Goal: Information Seeking & Learning: Learn about a topic

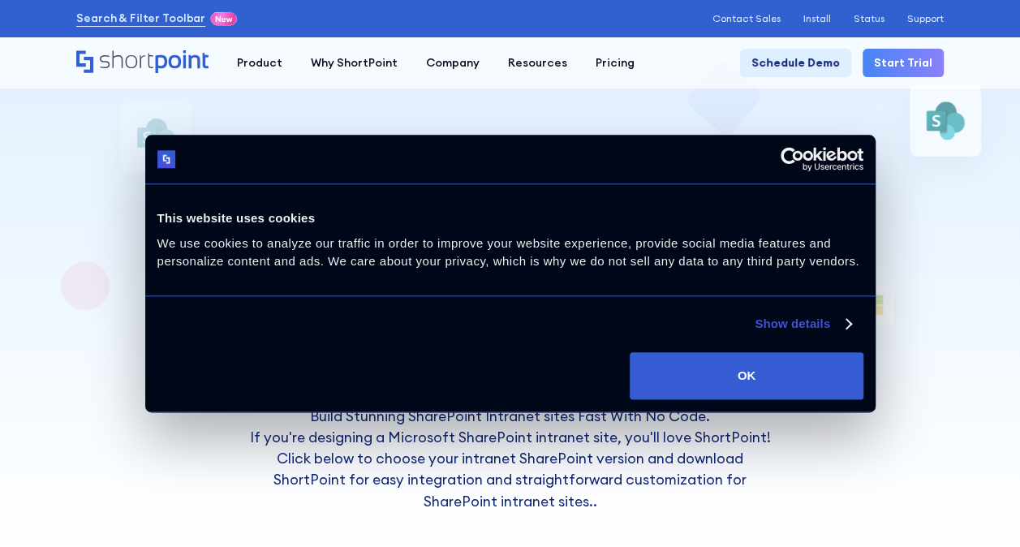
click at [987, 222] on div at bounding box center [510, 273] width 1020 height 547
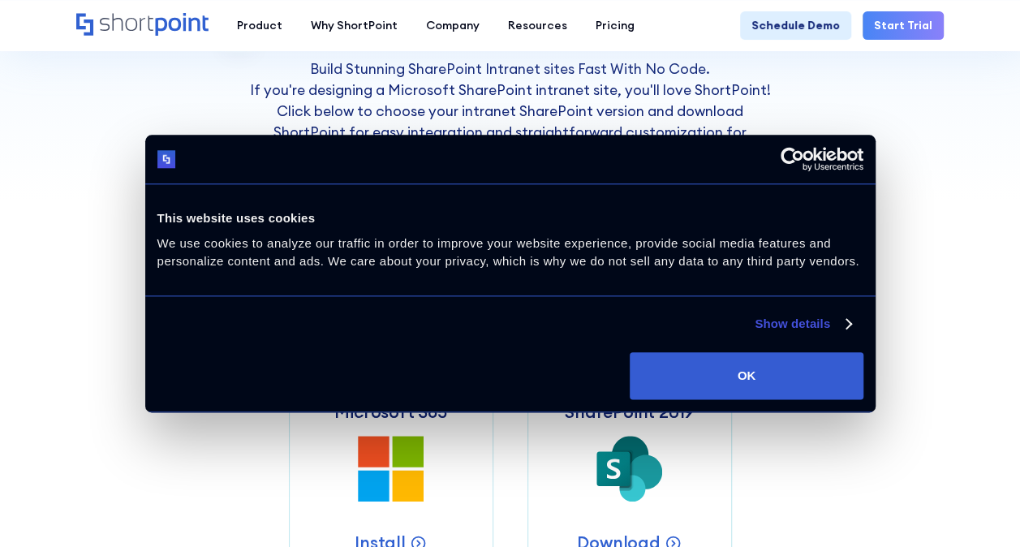
scroll to position [487, 0]
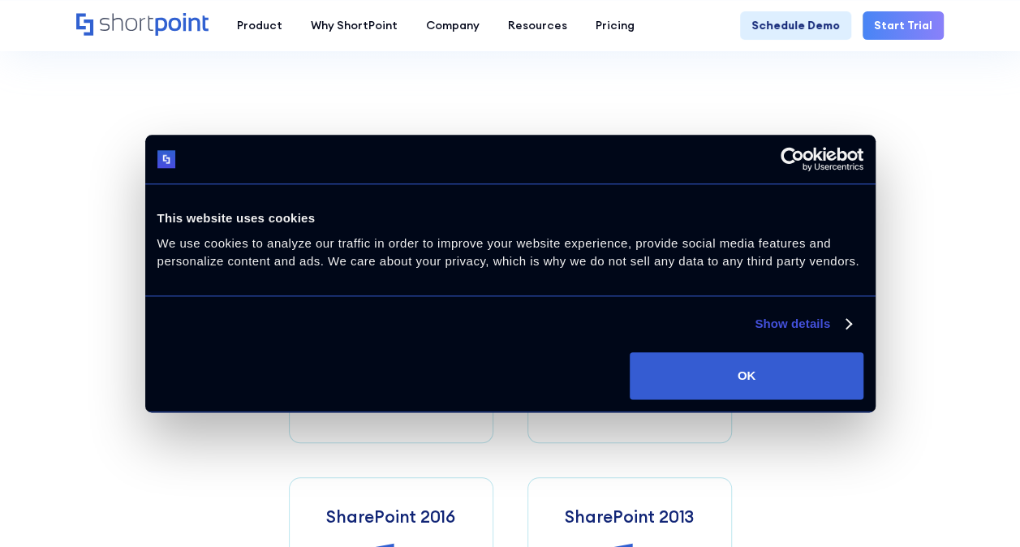
click at [946, 216] on section "ShortPoint works with SharePoint SharePoint Intranet sites can be easily integr…" at bounding box center [510, 171] width 1020 height 1260
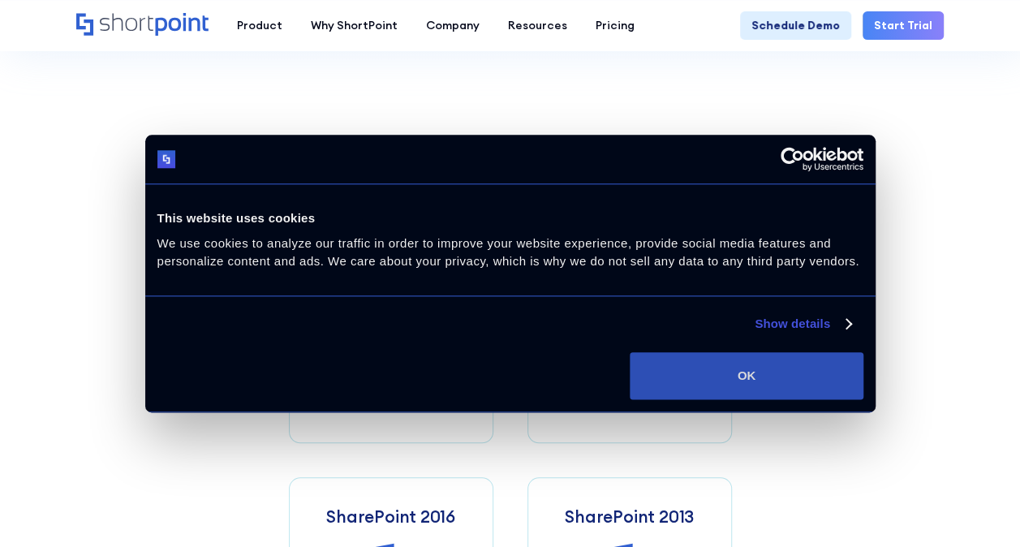
click at [773, 382] on button "OK" at bounding box center [746, 375] width 233 height 47
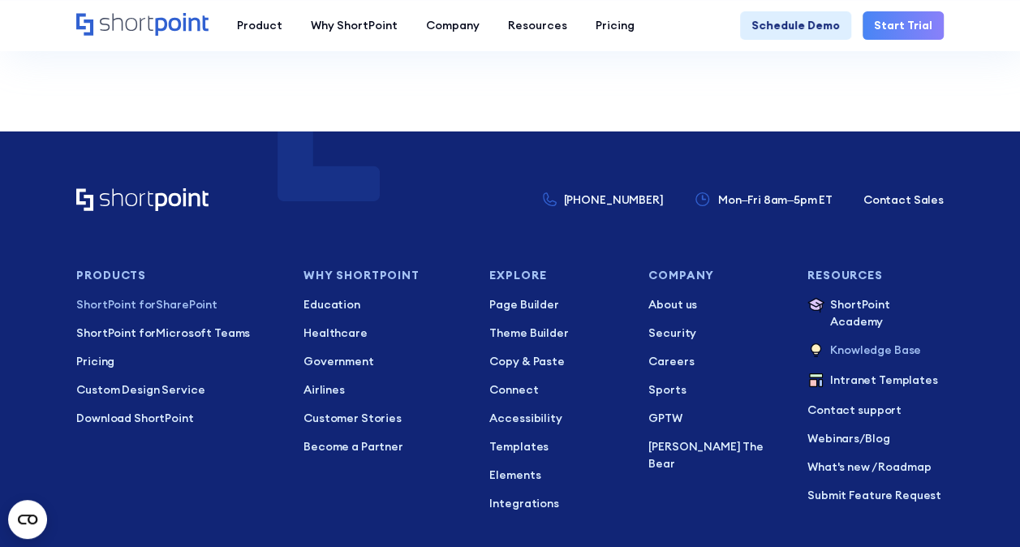
scroll to position [3125, 0]
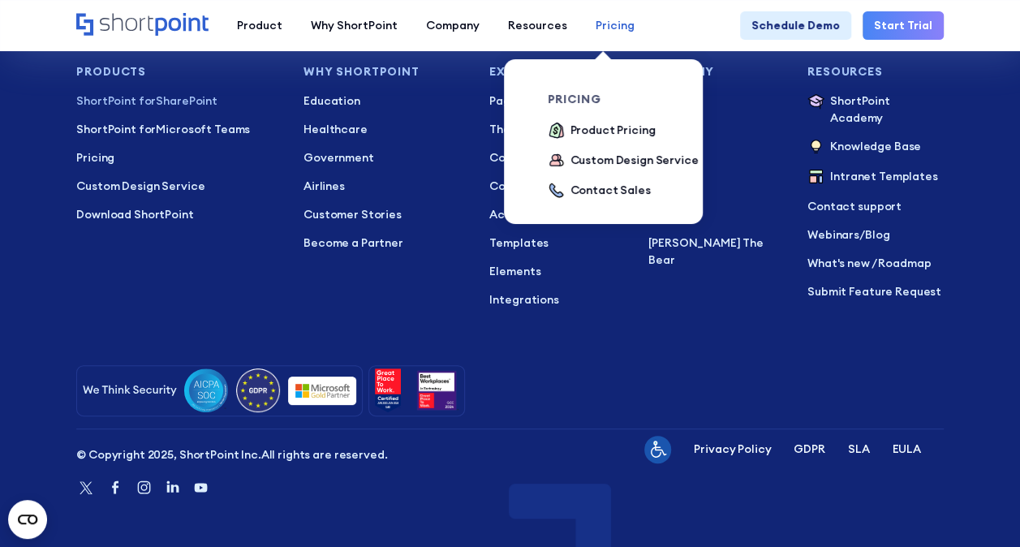
click at [597, 17] on div "Pricing" at bounding box center [615, 25] width 39 height 17
click at [620, 127] on div "Product Pricing" at bounding box center [613, 130] width 85 height 17
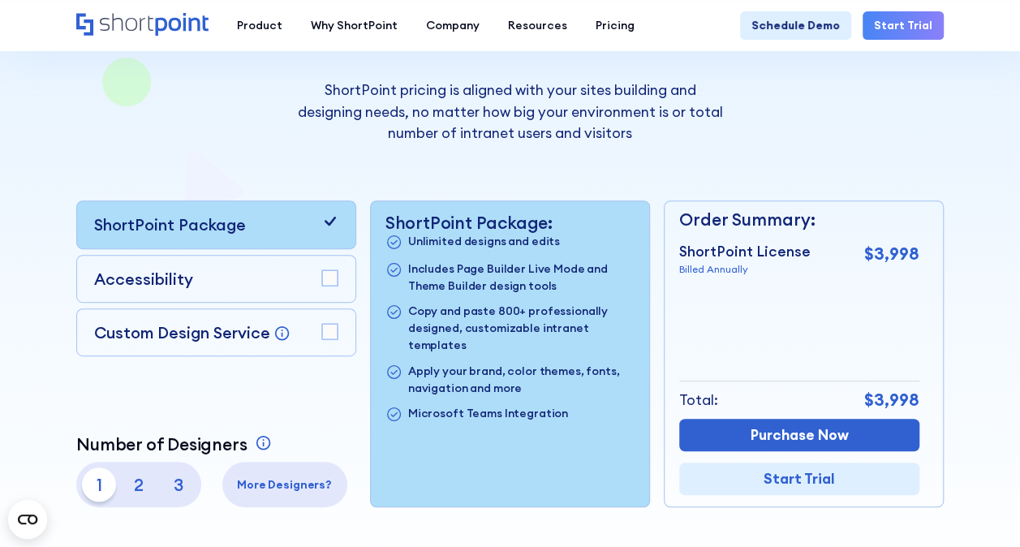
scroll to position [243, 0]
